Goal: Task Accomplishment & Management: Manage account settings

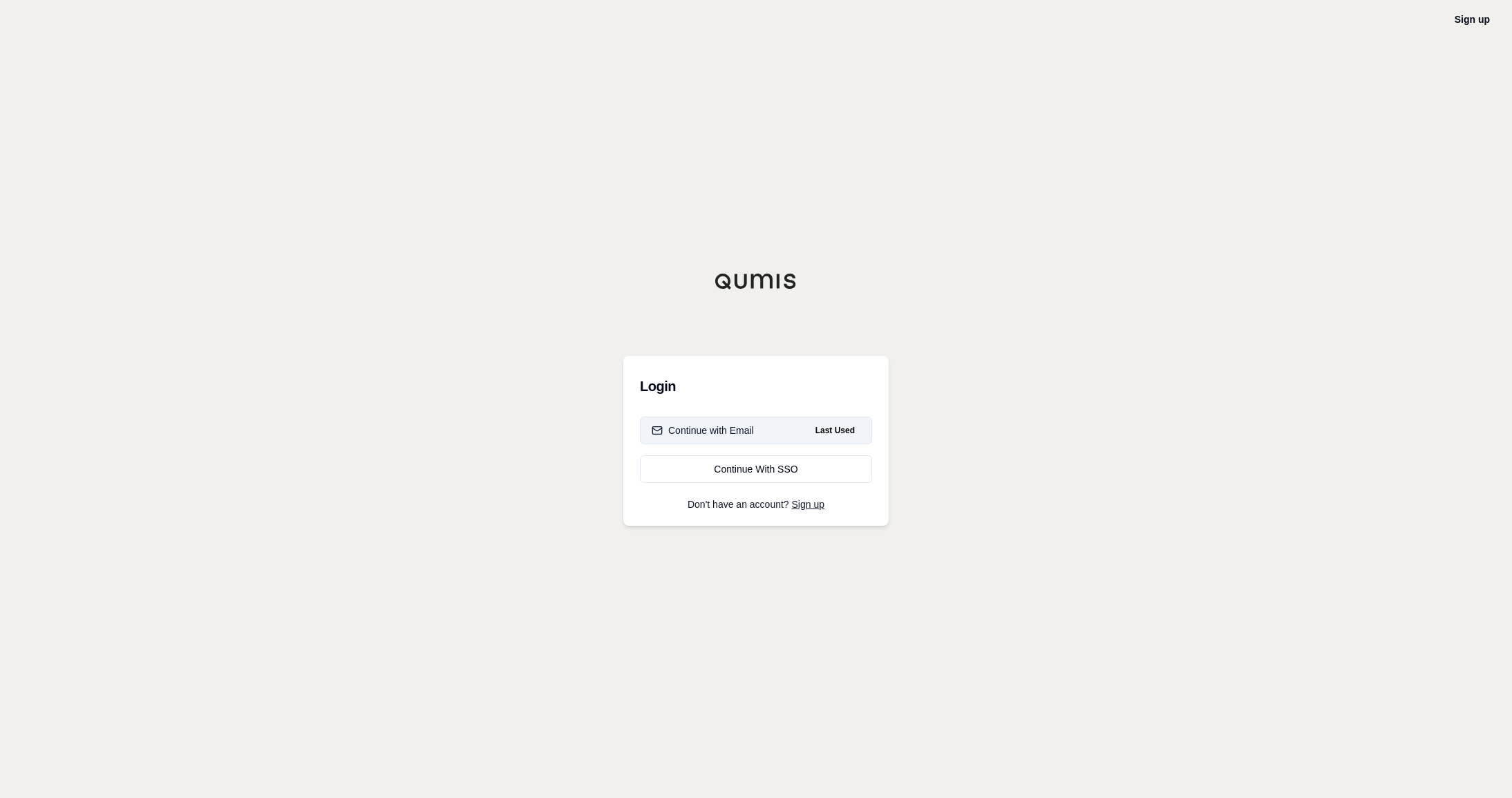
click at [778, 423] on button "Continue with Email Last Used" at bounding box center [755, 431] width 232 height 27
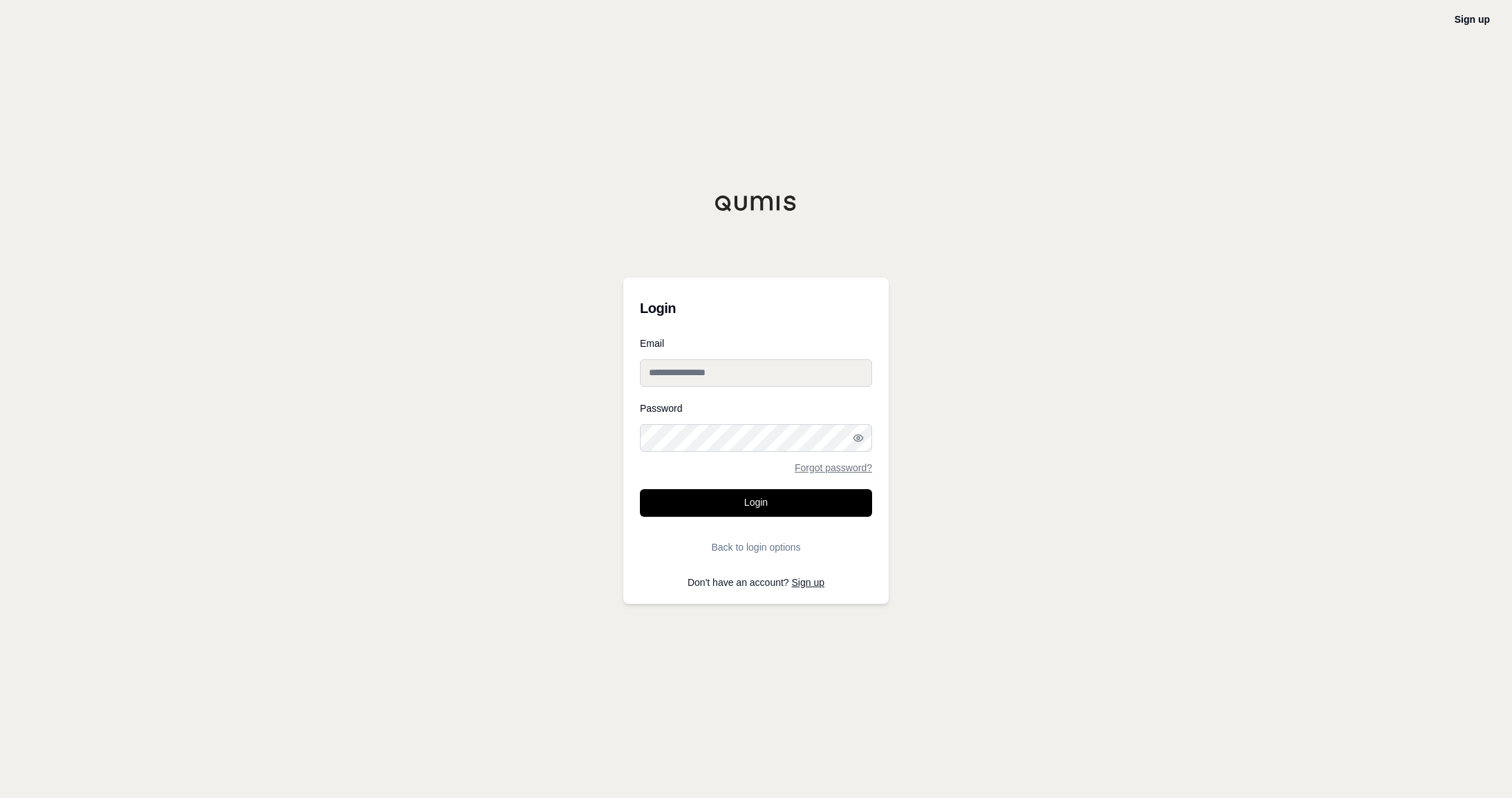
click at [764, 339] on label "Email" at bounding box center [755, 342] width 232 height 9
click at [764, 360] on input "Email" at bounding box center [755, 373] width 232 height 27
click at [764, 365] on input "Email" at bounding box center [755, 373] width 232 height 27
type input "**********"
click at [780, 497] on button "Login" at bounding box center [755, 503] width 232 height 27
